Goal: Task Accomplishment & Management: Manage account settings

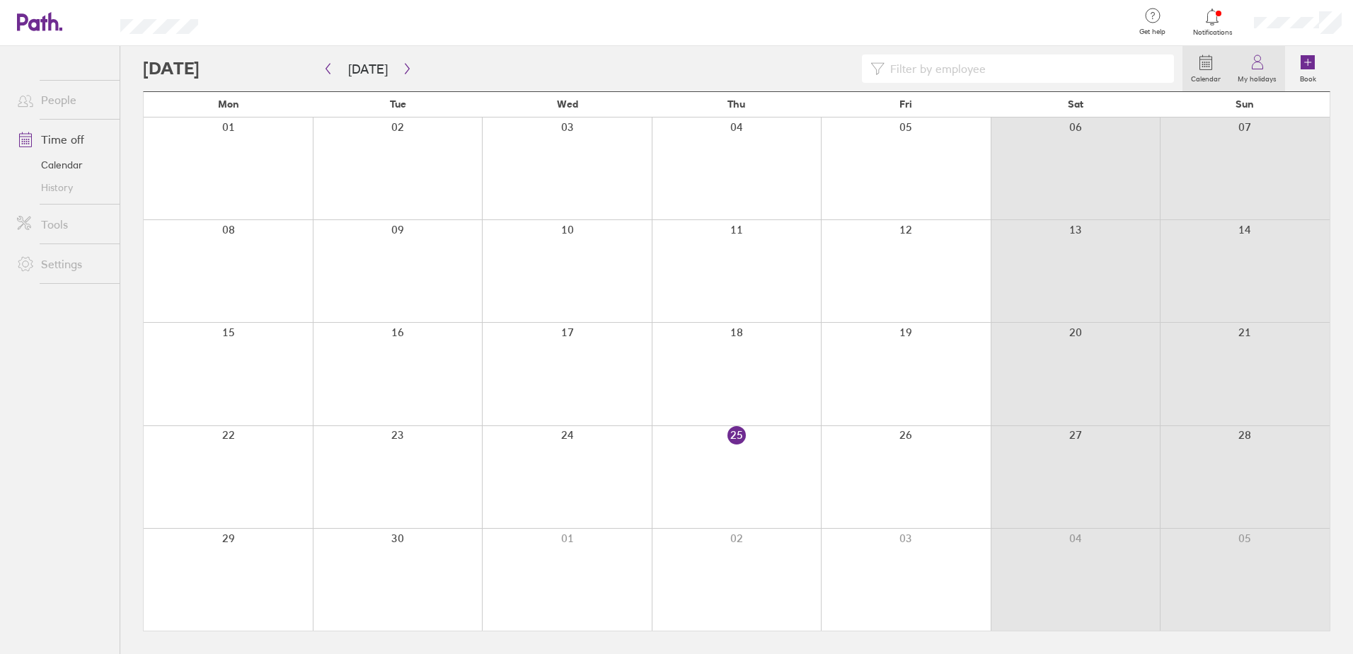
click at [1250, 71] on label "My holidays" at bounding box center [1257, 77] width 56 height 13
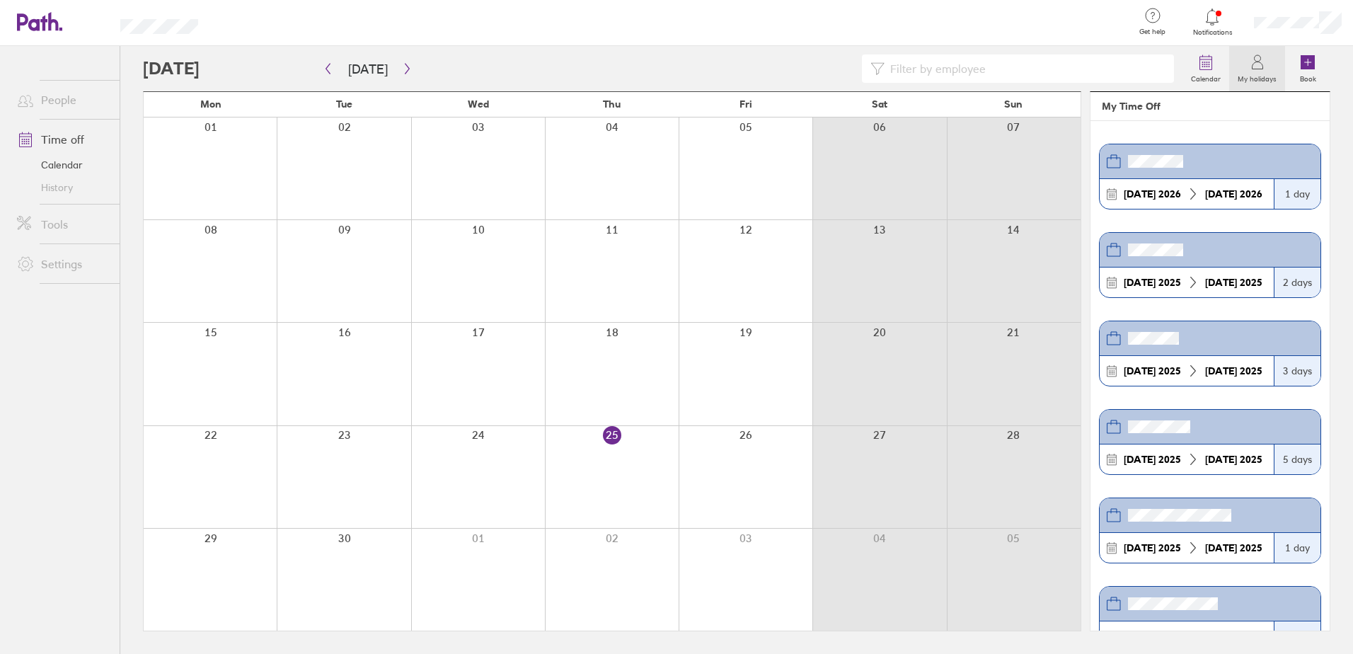
click at [45, 138] on link "Time off" at bounding box center [63, 139] width 114 height 28
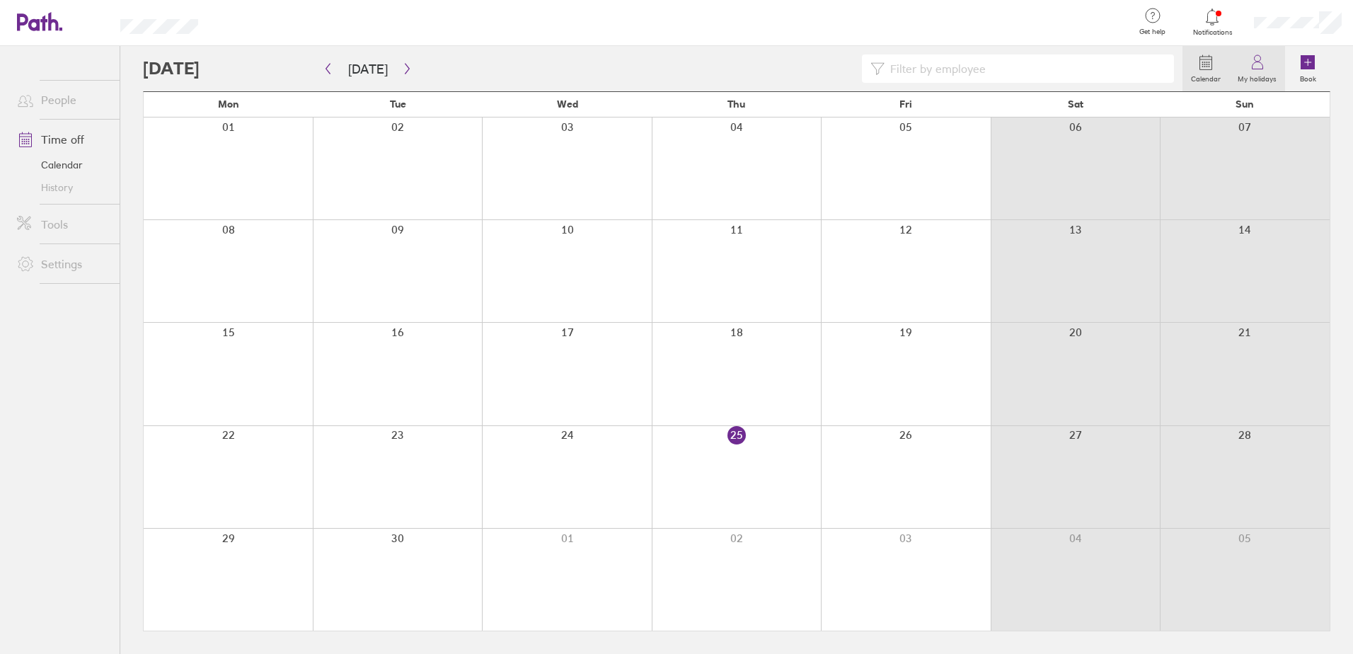
click at [1256, 67] on icon at bounding box center [1257, 62] width 17 height 17
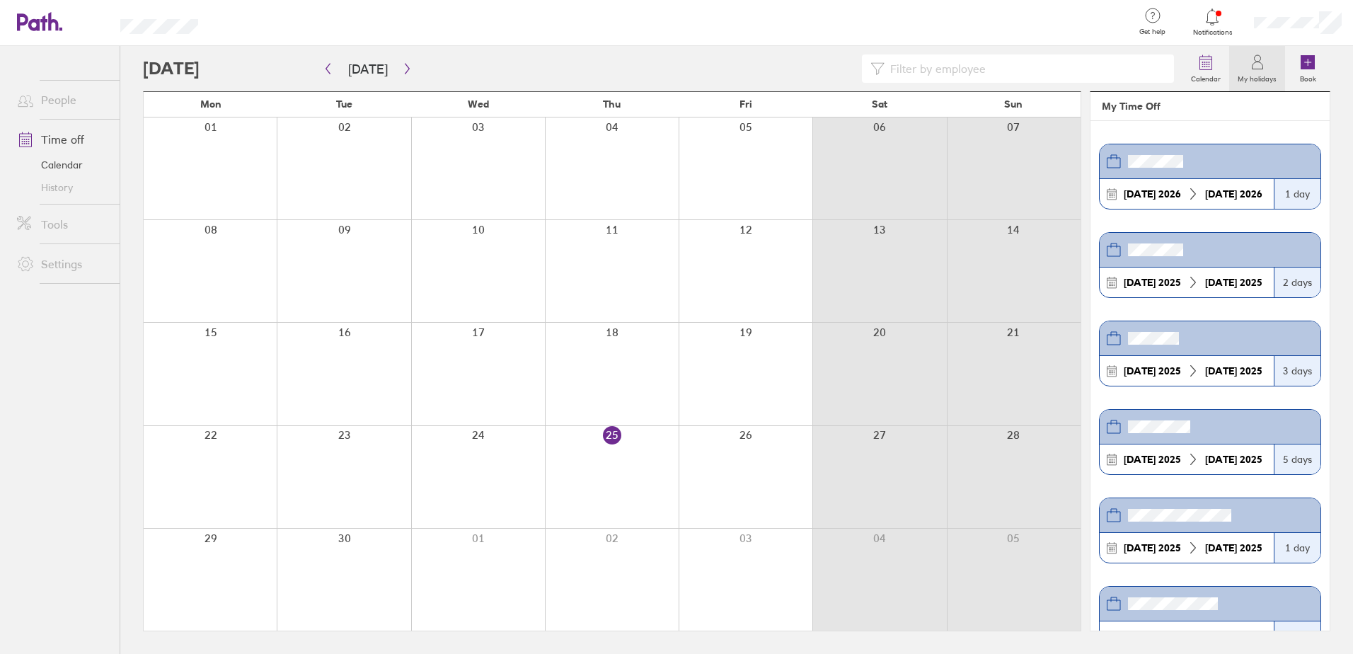
click at [1269, 13] on div at bounding box center [1298, 22] width 110 height 45
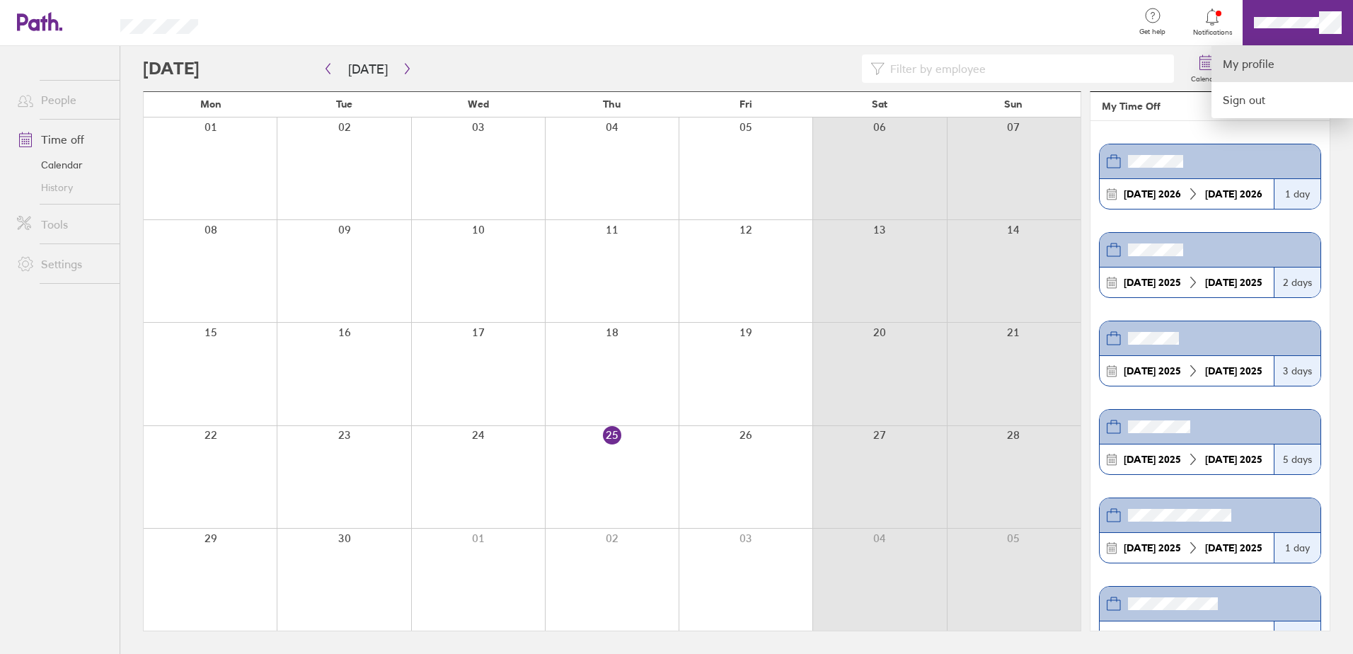
click at [1260, 64] on link "My profile" at bounding box center [1282, 64] width 142 height 36
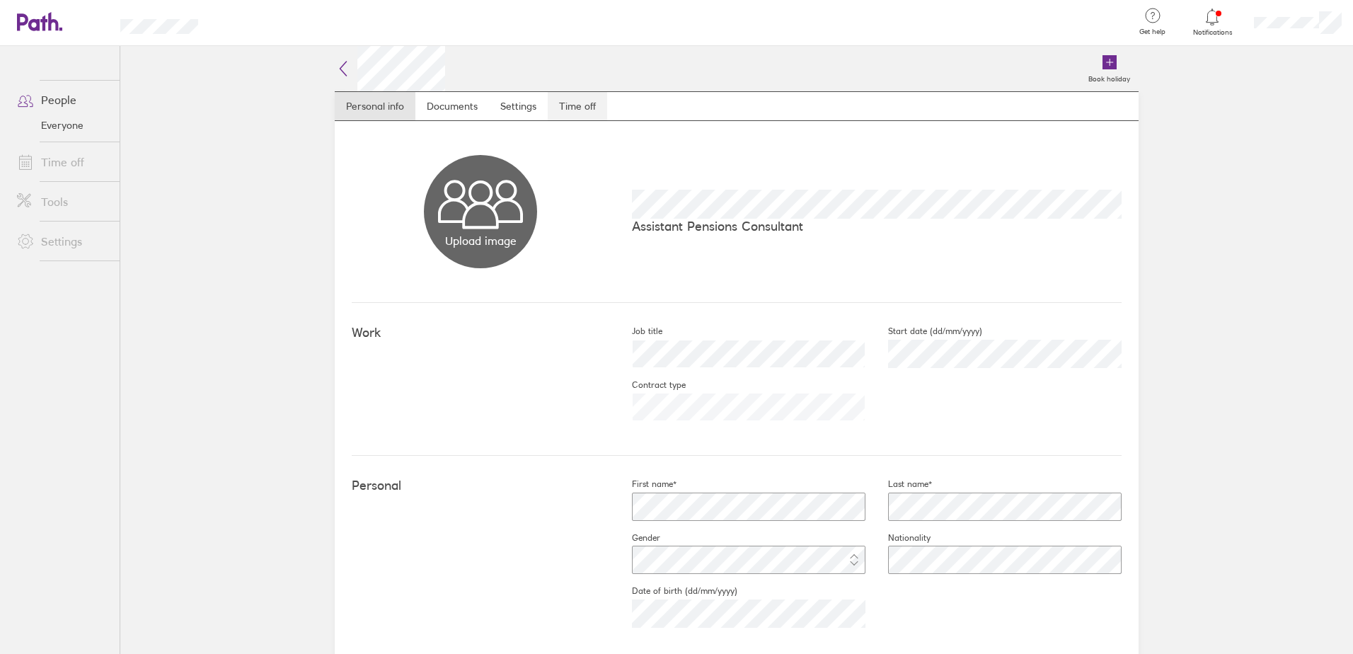
click at [573, 103] on link "Time off" at bounding box center [577, 106] width 59 height 28
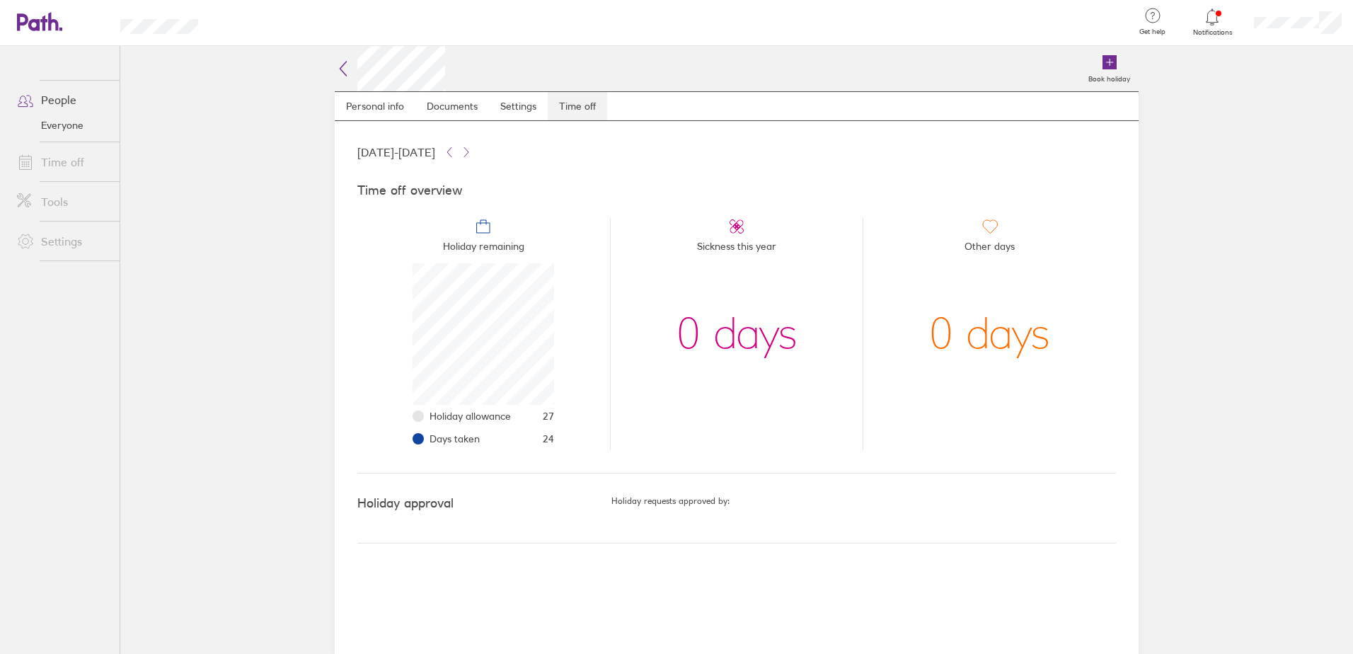
scroll to position [142, 142]
click at [1115, 71] on label "Book holiday" at bounding box center [1109, 77] width 59 height 13
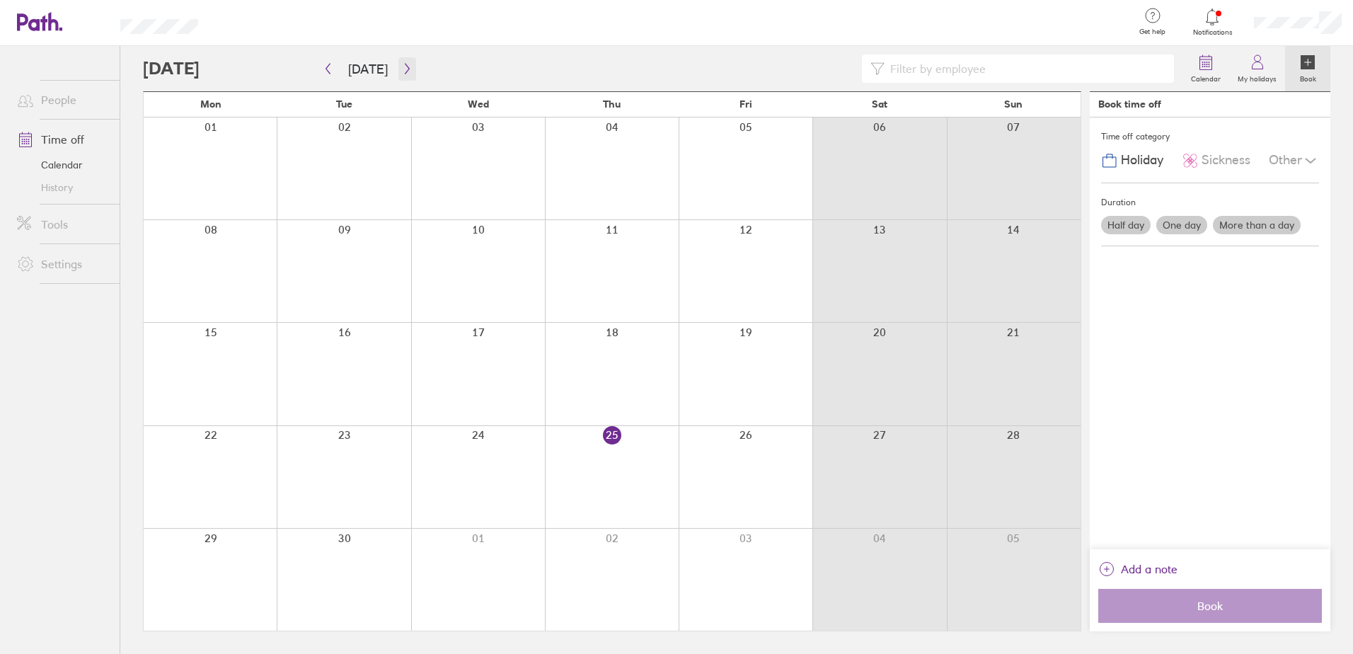
click at [402, 68] on icon "button" at bounding box center [407, 68] width 11 height 11
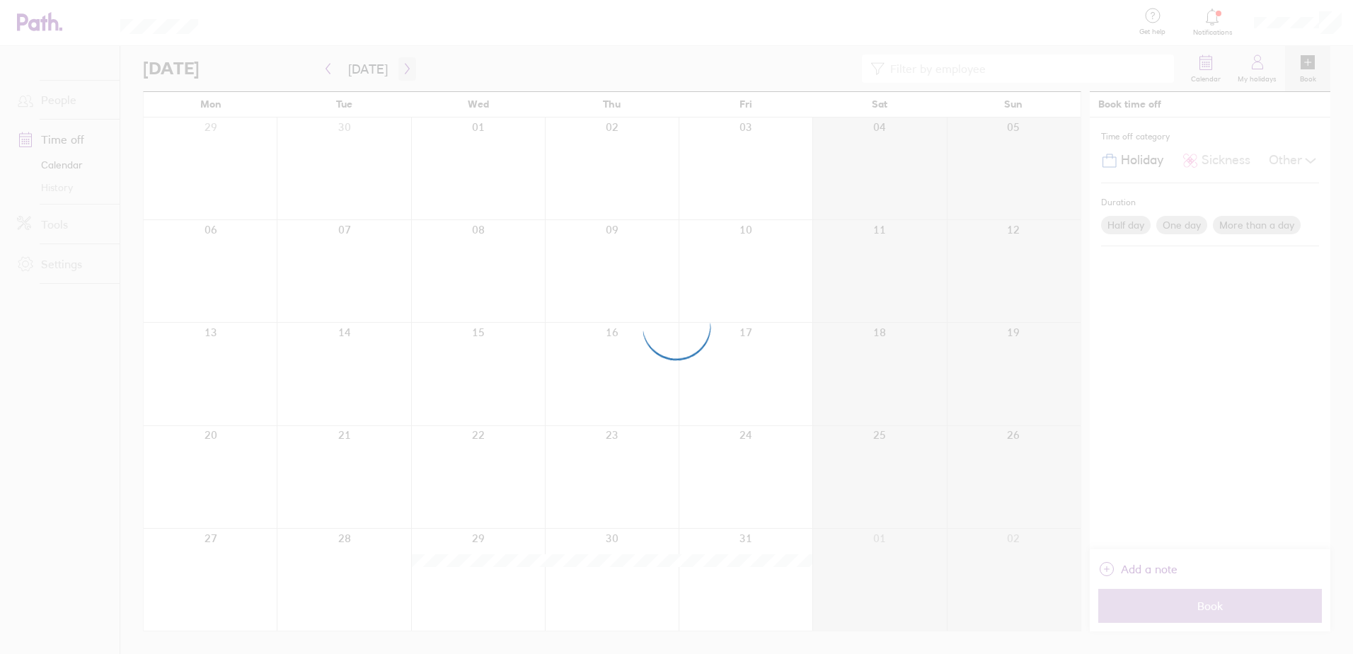
click at [402, 68] on div at bounding box center [676, 327] width 1353 height 654
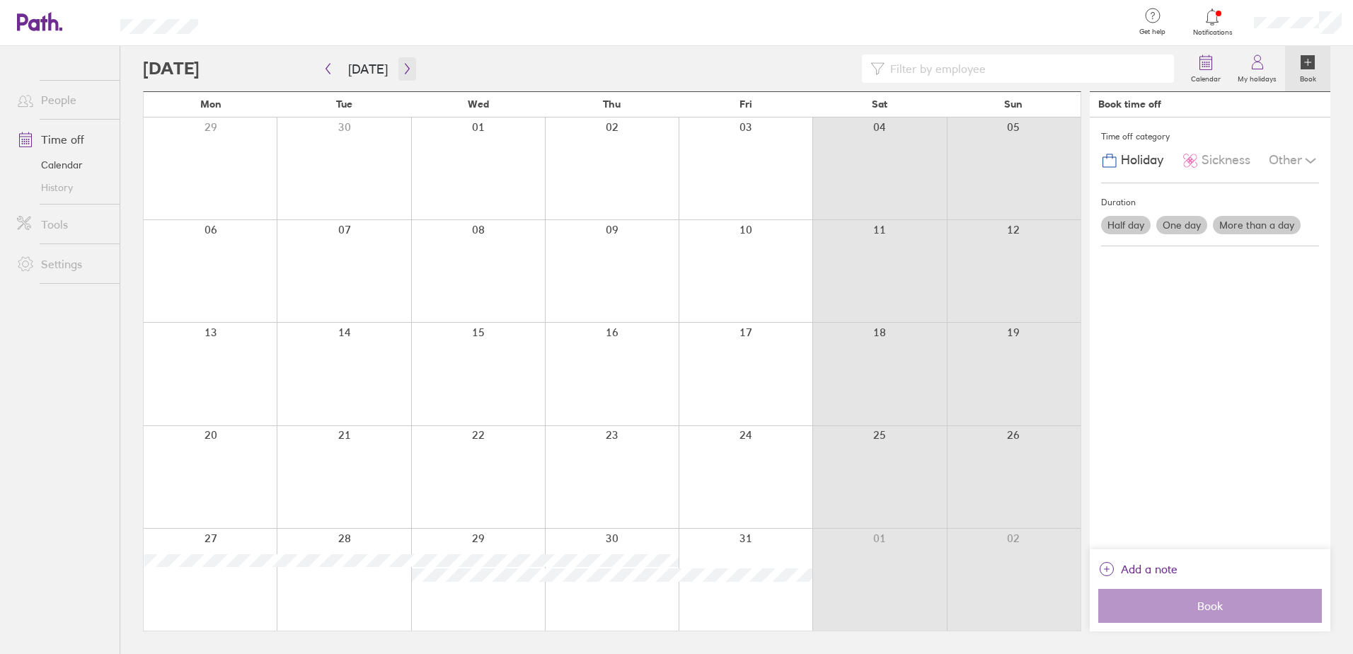
click at [402, 68] on icon "button" at bounding box center [407, 68] width 11 height 11
click at [715, 388] on div at bounding box center [746, 374] width 134 height 102
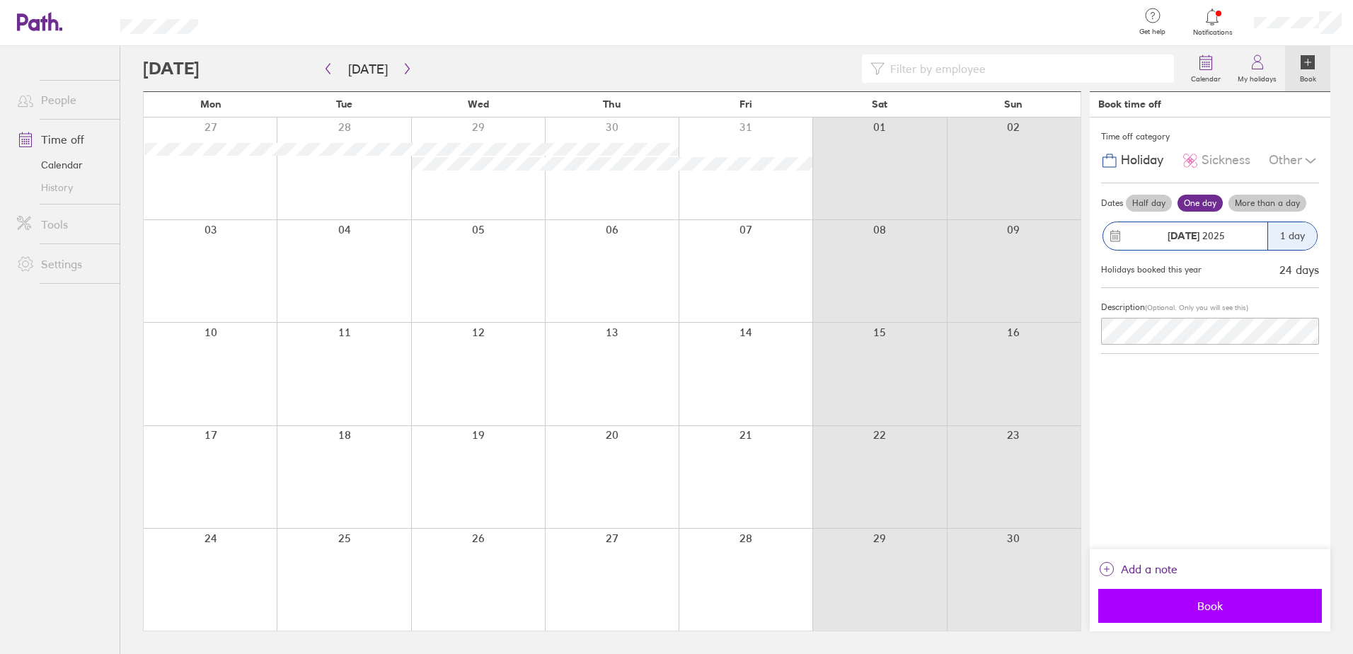
click at [1216, 609] on span "Book" at bounding box center [1210, 605] width 204 height 13
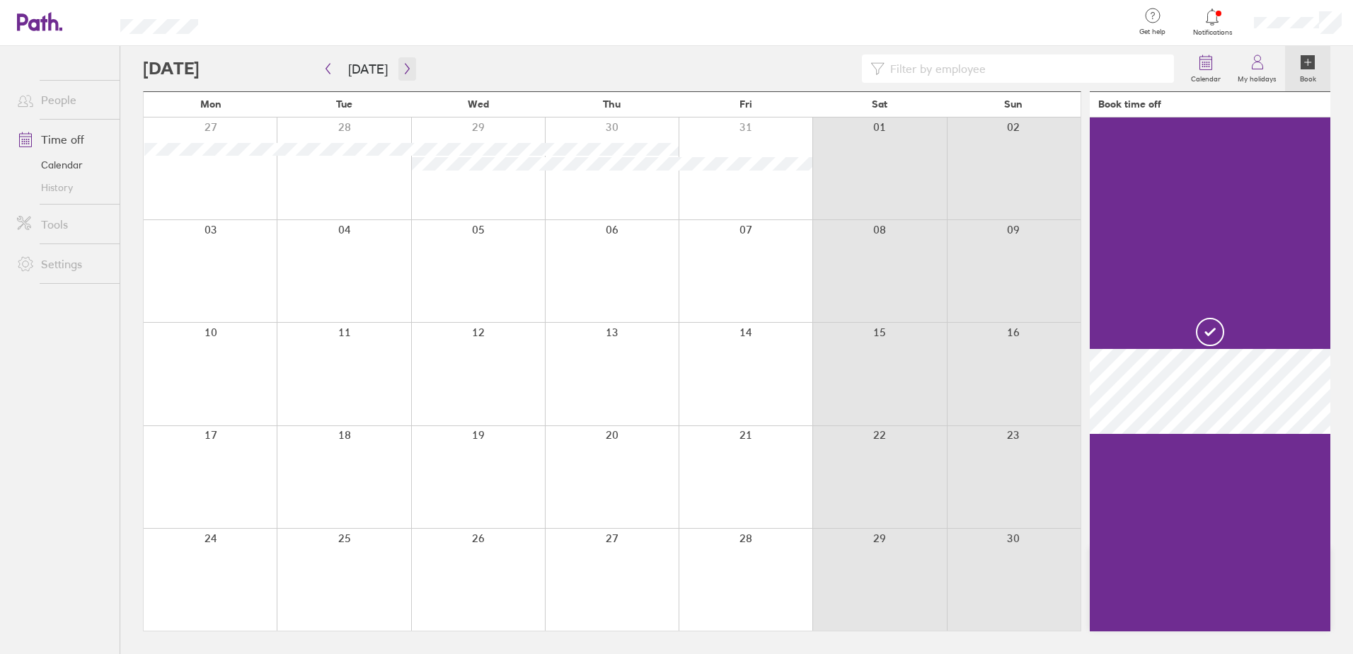
click at [403, 72] on icon "button" at bounding box center [407, 68] width 11 height 11
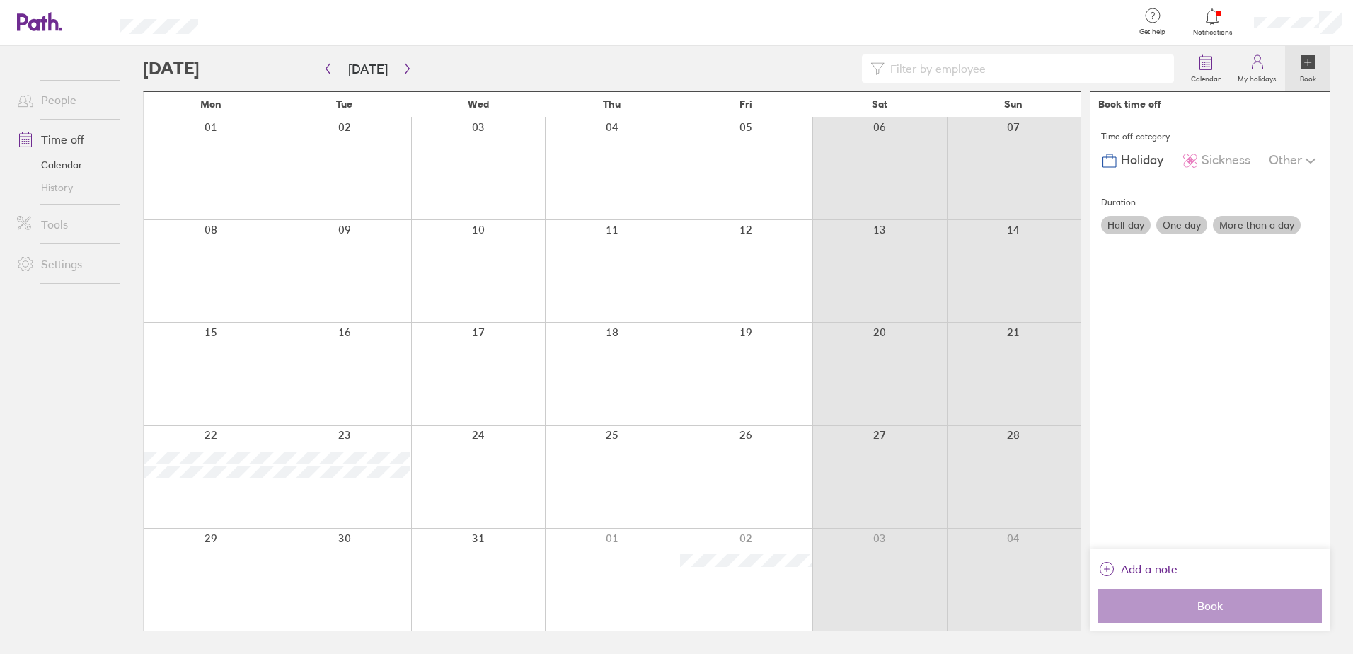
click at [221, 274] on div at bounding box center [210, 271] width 133 height 102
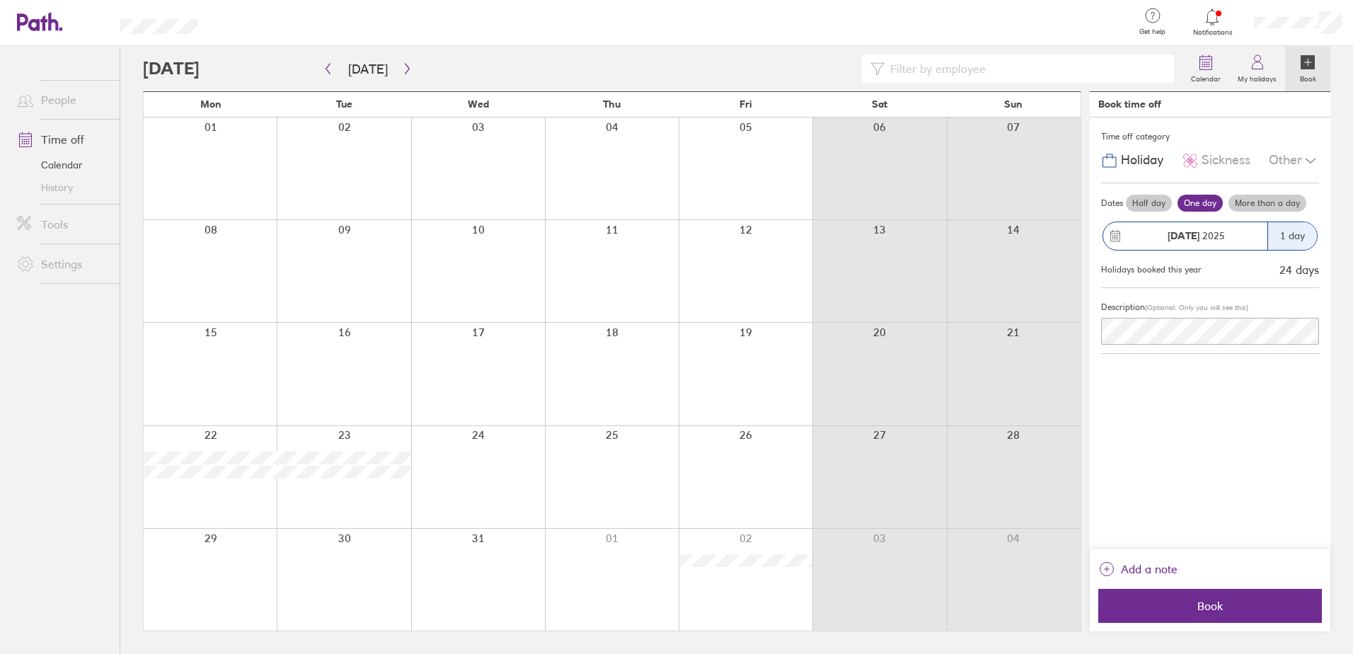
click at [193, 251] on div at bounding box center [210, 271] width 133 height 102
click at [1182, 594] on button "Book" at bounding box center [1210, 606] width 224 height 34
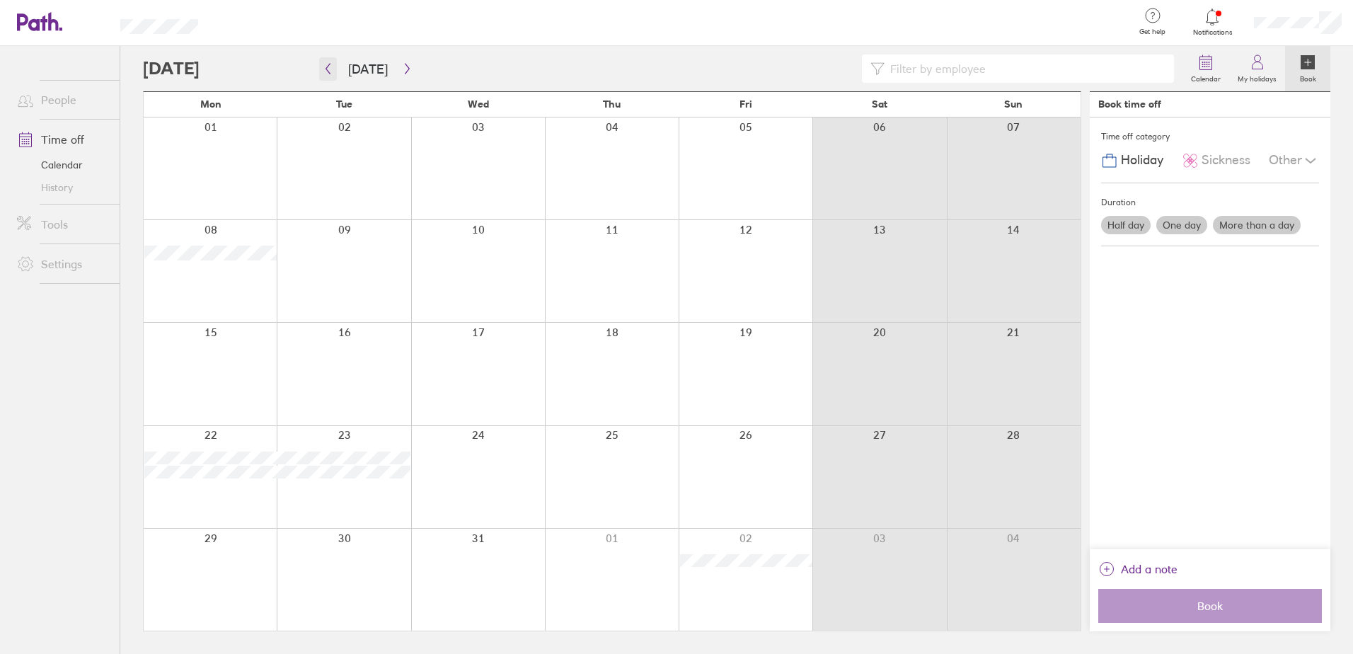
click at [328, 71] on icon "button" at bounding box center [328, 69] width 4 height 11
click at [402, 71] on icon "button" at bounding box center [407, 68] width 11 height 11
click at [326, 66] on icon "button" at bounding box center [328, 68] width 11 height 11
